Goal: Transaction & Acquisition: Purchase product/service

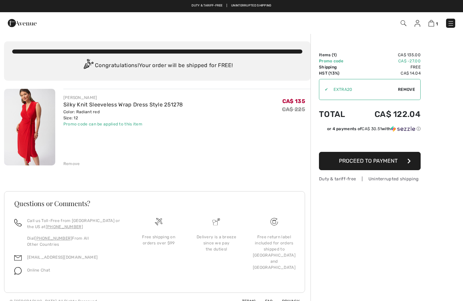
click at [122, 125] on div "Promo code can be applied to this item" at bounding box center [123, 124] width 120 height 6
click at [374, 161] on span "Proceed to Payment" at bounding box center [368, 160] width 59 height 6
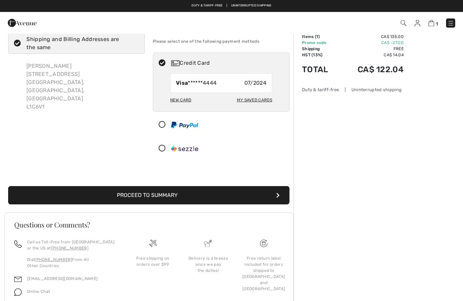
scroll to position [18, 0]
click at [179, 193] on button "Proceed to Summary" at bounding box center [148, 195] width 281 height 18
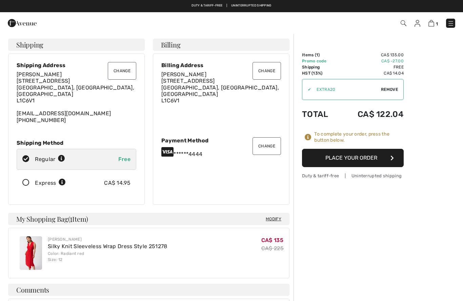
click at [360, 157] on button "Place Your Order" at bounding box center [353, 158] width 102 height 18
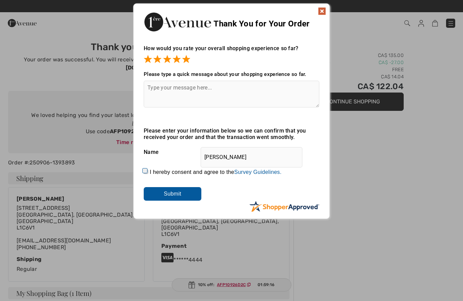
click at [323, 14] on img at bounding box center [322, 11] width 8 height 8
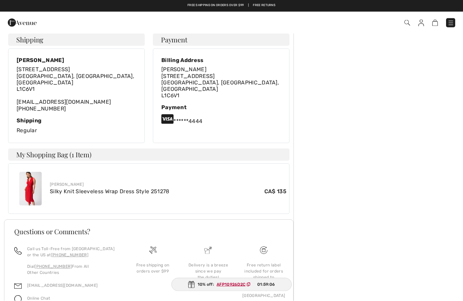
scroll to position [138, 0]
click at [128, 189] on link "Silky Knit Sleeveless Wrap Dress Style 251278" at bounding box center [110, 192] width 120 height 6
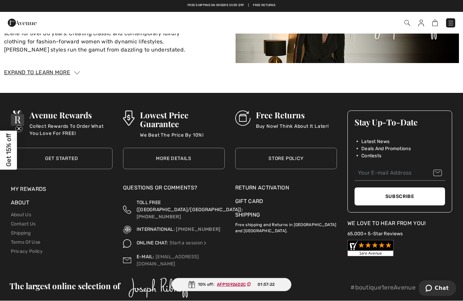
scroll to position [630, 0]
